Goal: Information Seeking & Learning: Compare options

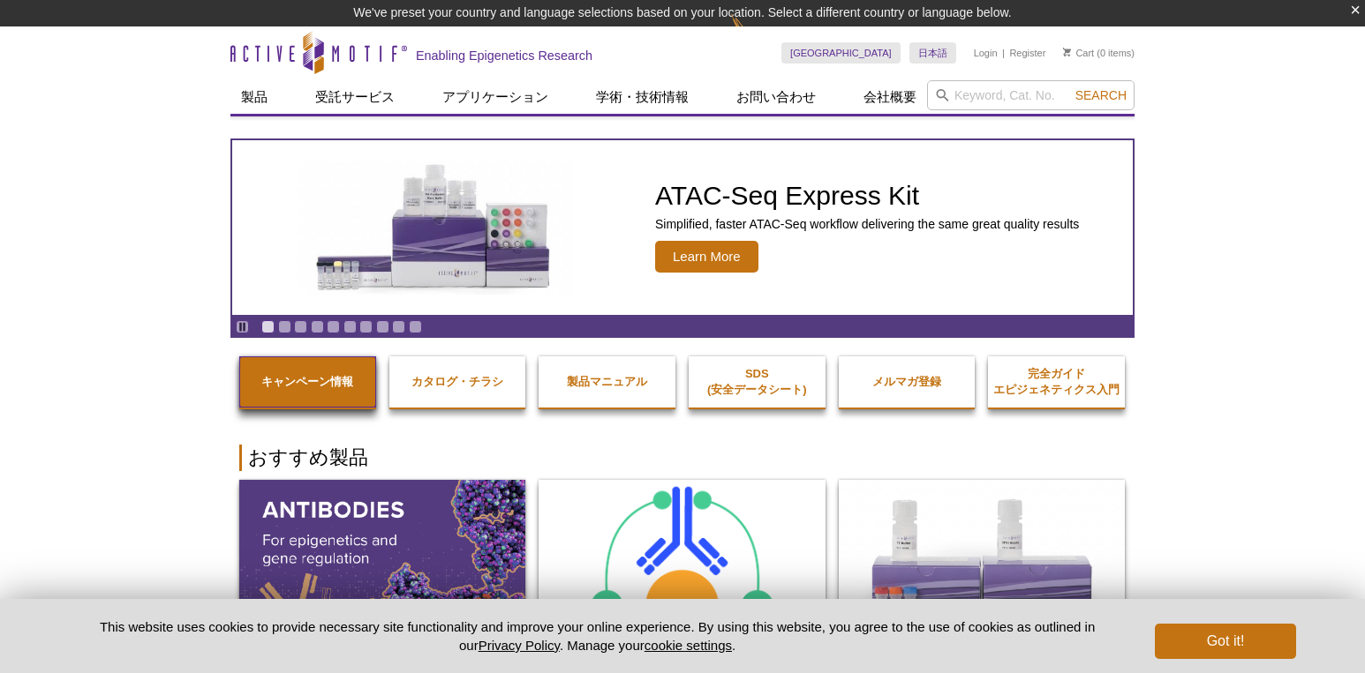
click at [314, 372] on link "キャンペーン情報" at bounding box center [307, 382] width 137 height 51
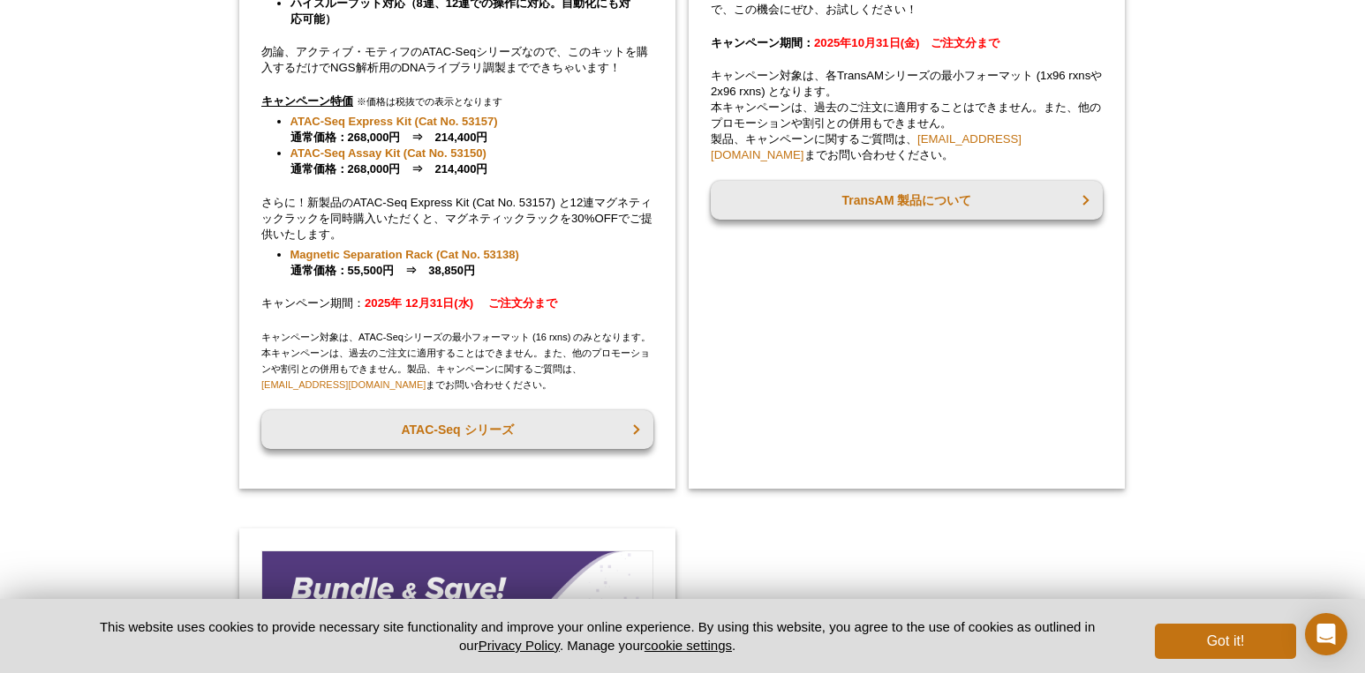
scroll to position [591, 0]
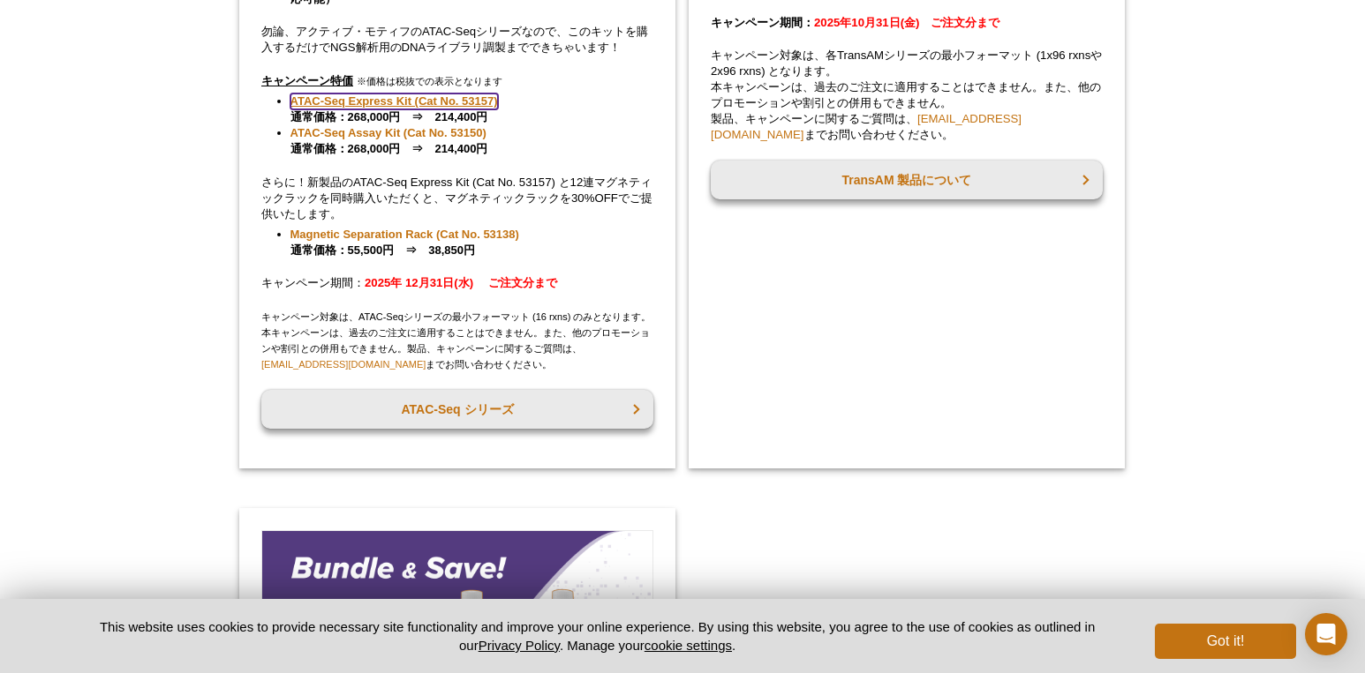
click at [469, 101] on link "ATAC-Seq Express Kit (Cat No. 53157)" at bounding box center [393, 102] width 207 height 16
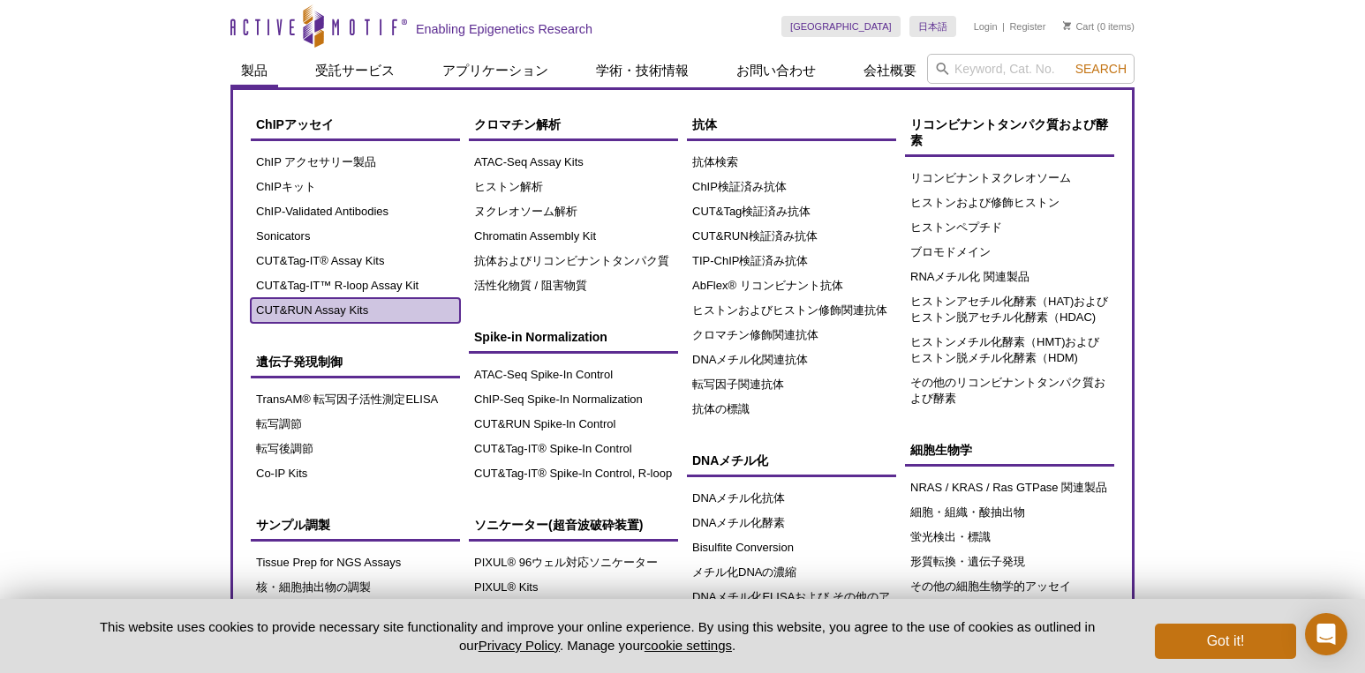
click at [323, 315] on link "CUT&RUN Assay Kits" at bounding box center [355, 310] width 209 height 25
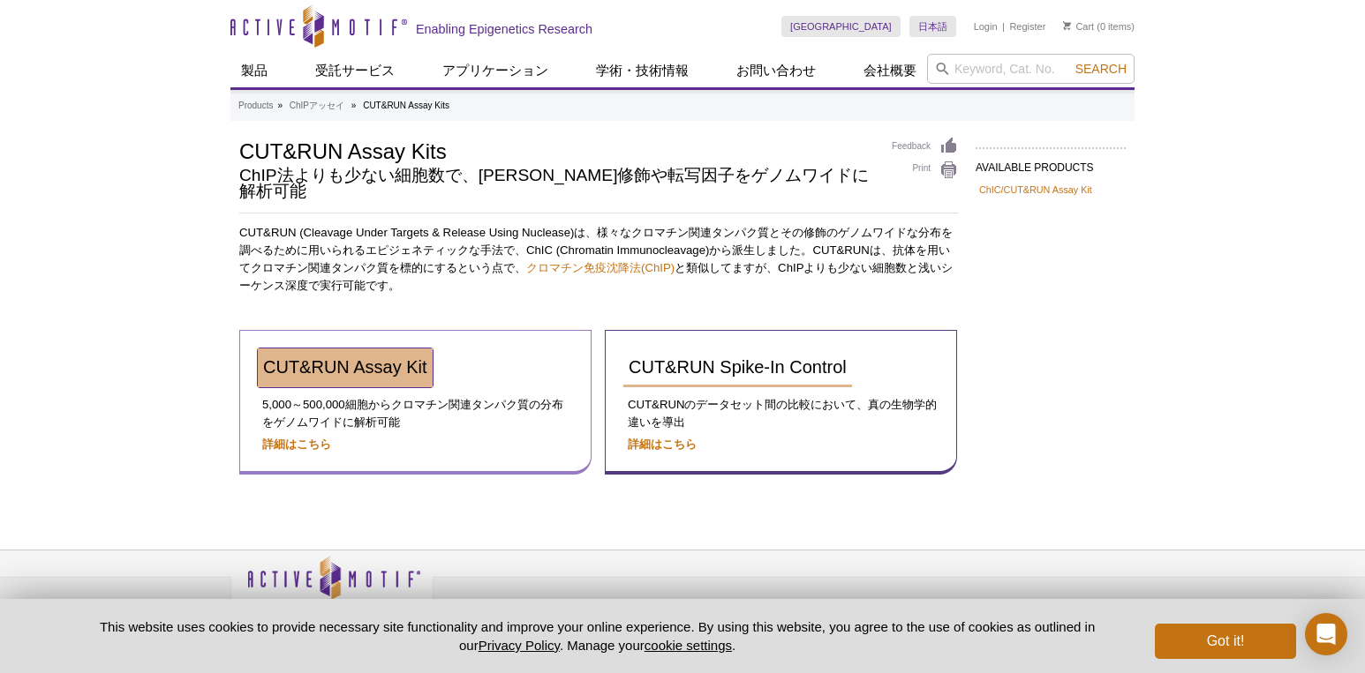
click at [292, 349] on link "CUT&RUN Assay Kit" at bounding box center [345, 368] width 175 height 39
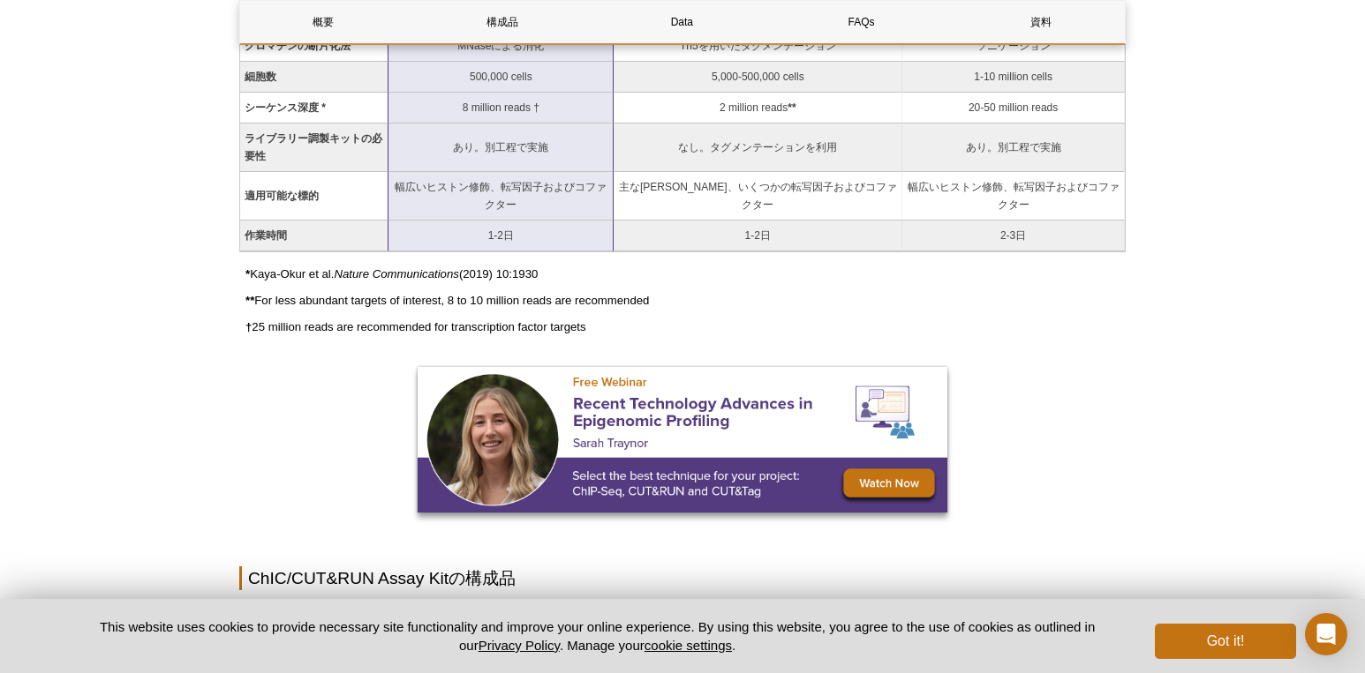
scroll to position [1324, 0]
